Goal: Navigation & Orientation: Find specific page/section

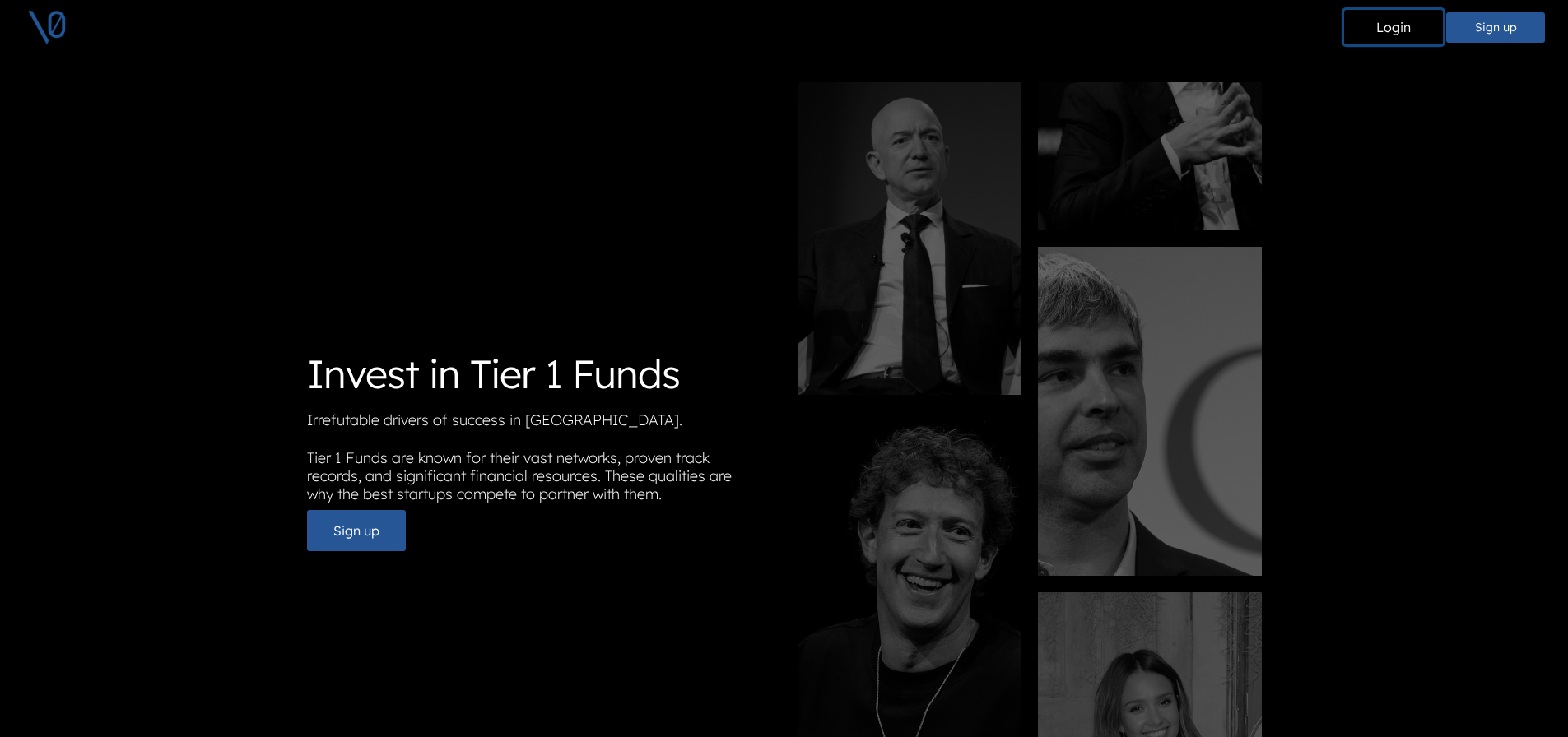
click at [1407, 41] on button "Login" at bounding box center [1393, 27] width 99 height 34
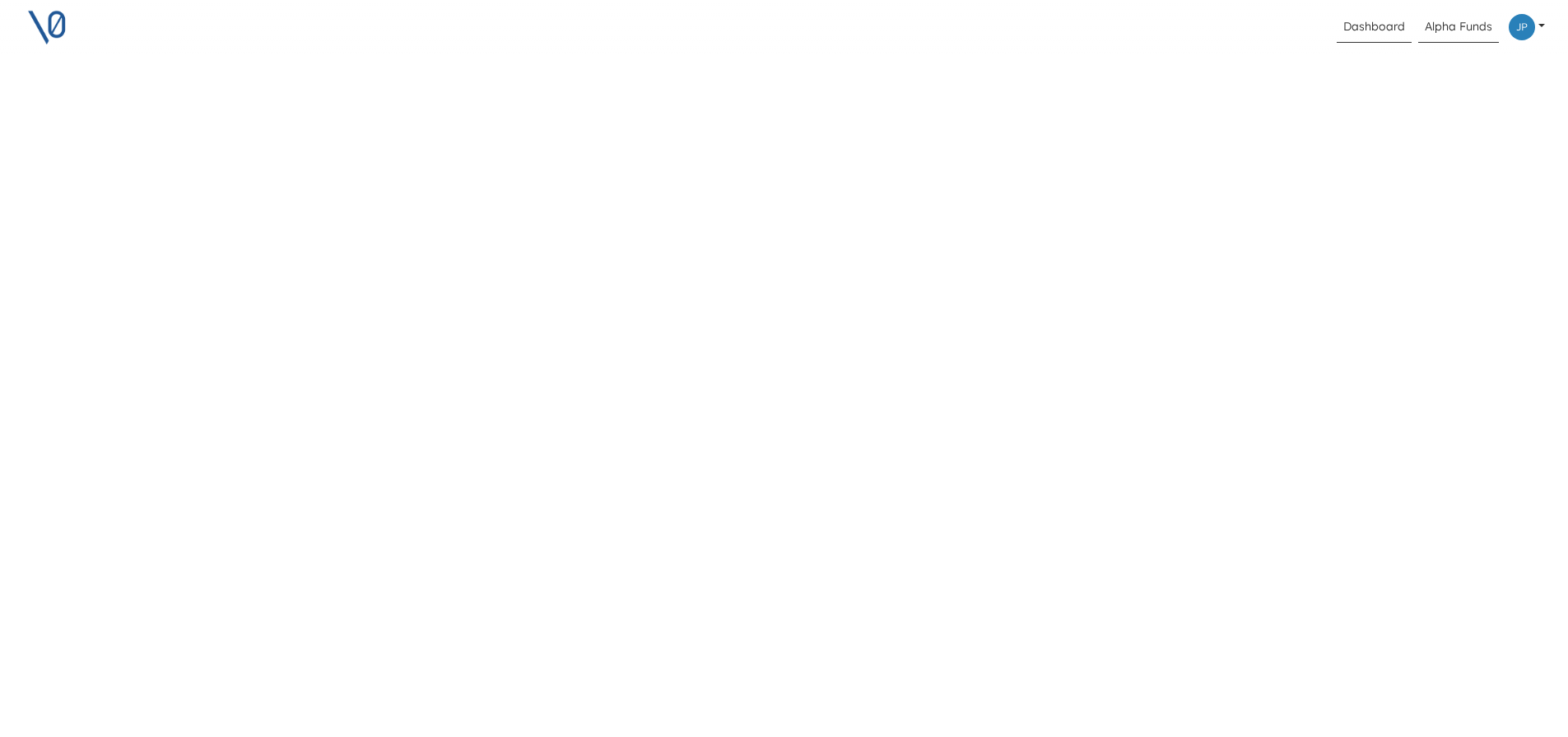
click at [1367, 22] on link "Dashboard" at bounding box center [1374, 27] width 75 height 31
